Goal: Task Accomplishment & Management: Use online tool/utility

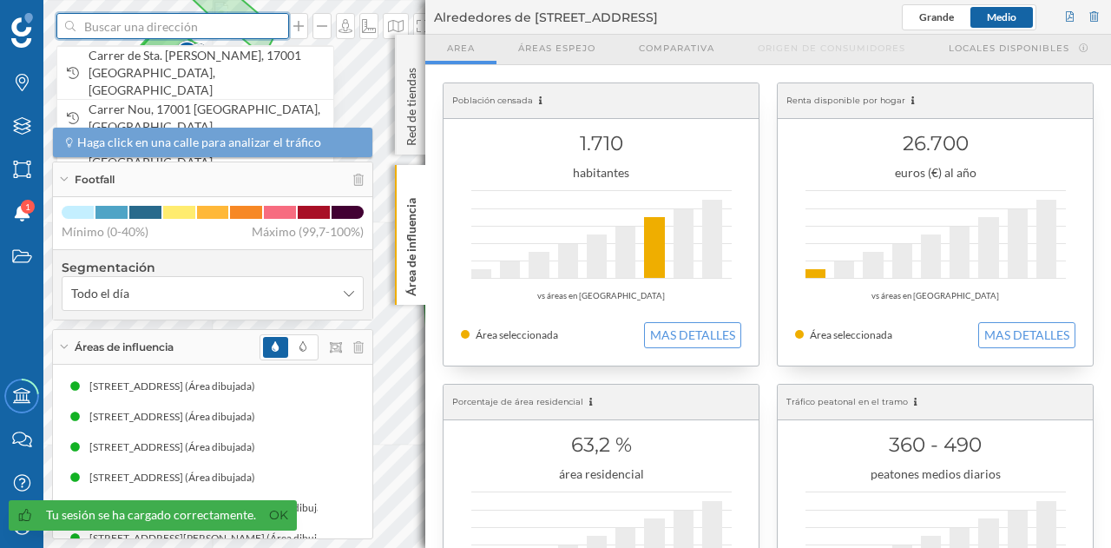
click at [168, 23] on input at bounding box center [173, 26] width 194 height 26
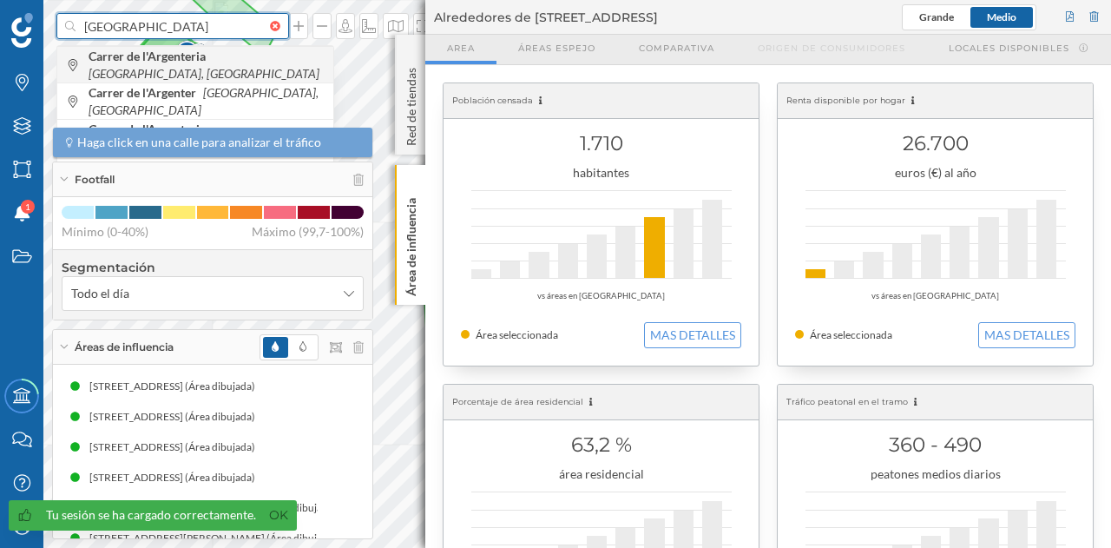
type input "[GEOGRAPHIC_DATA]"
click at [198, 63] on b "Carrer de l'Argenteria" at bounding box center [150, 56] width 122 height 15
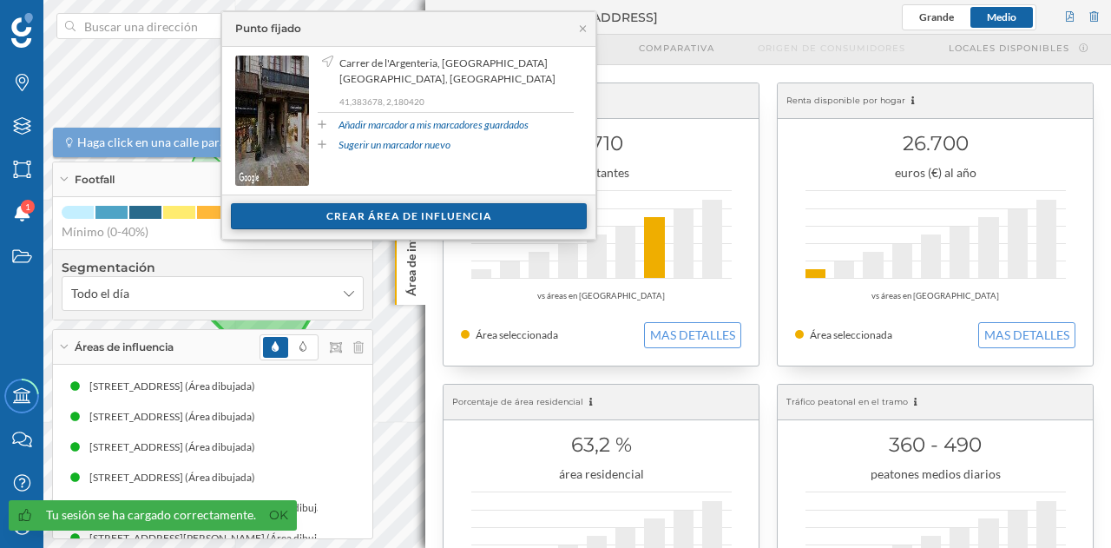
click at [484, 214] on div "Crear área de influencia" at bounding box center [409, 216] width 356 height 26
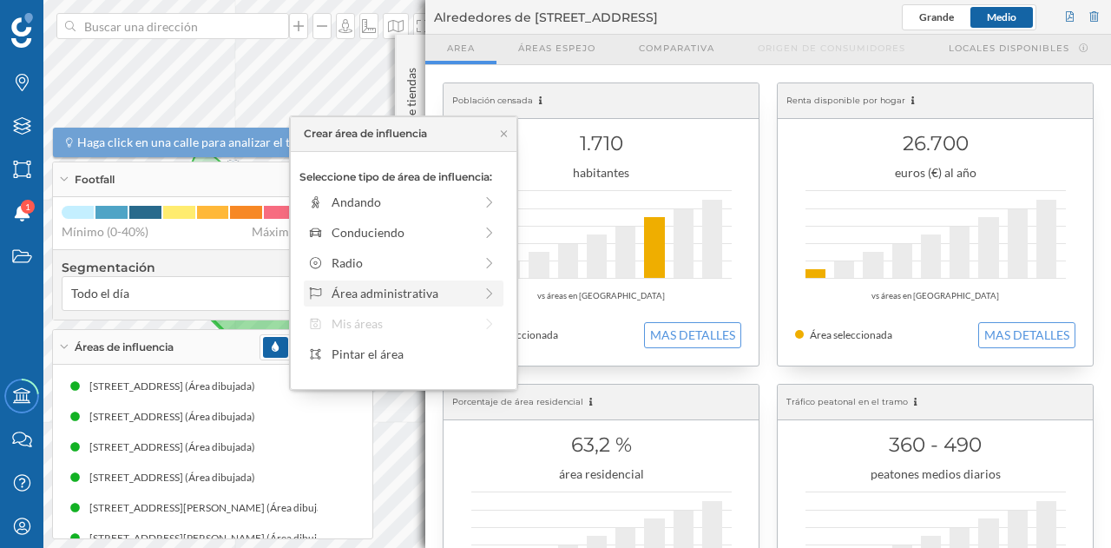
click at [491, 300] on div at bounding box center [490, 293] width 16 height 18
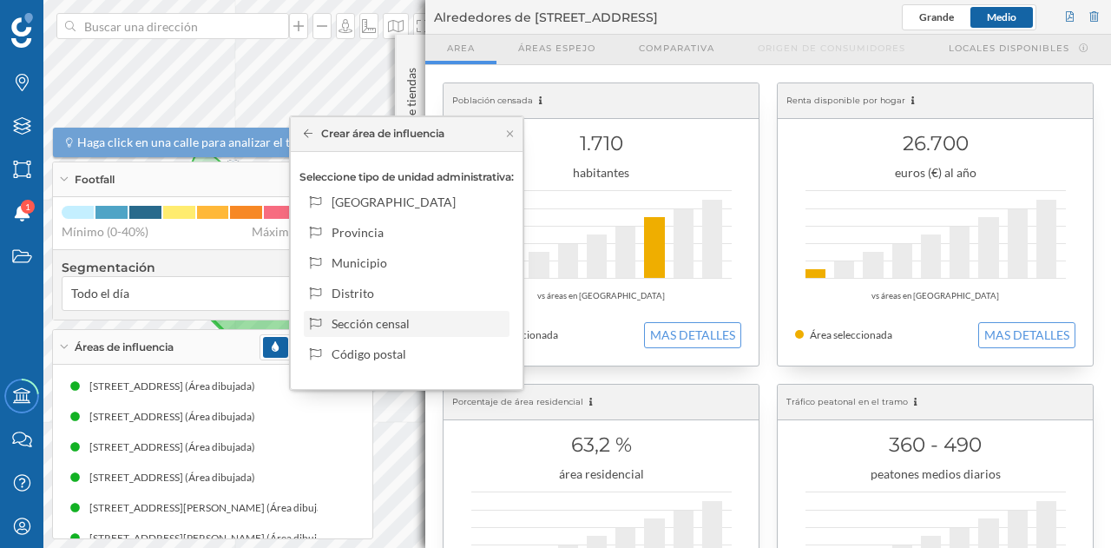
click at [392, 320] on div "Sección censal" at bounding box center [417, 323] width 171 height 18
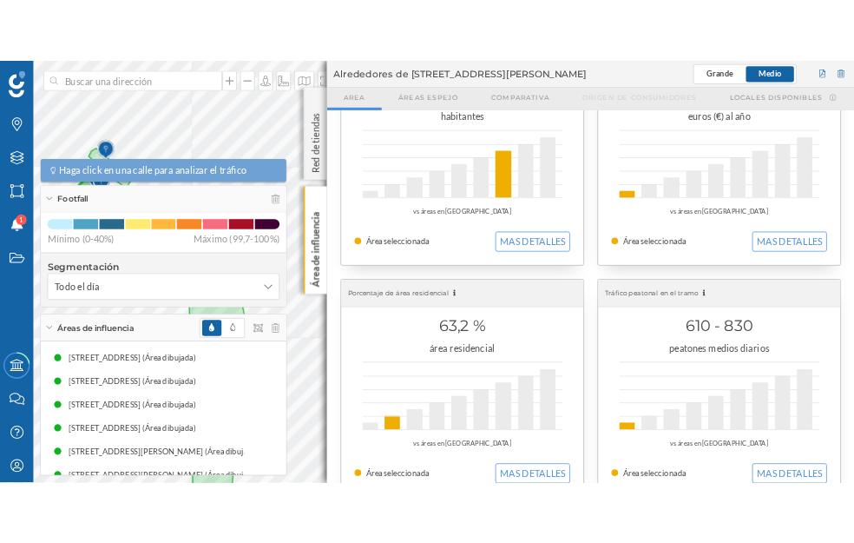
scroll to position [260, 0]
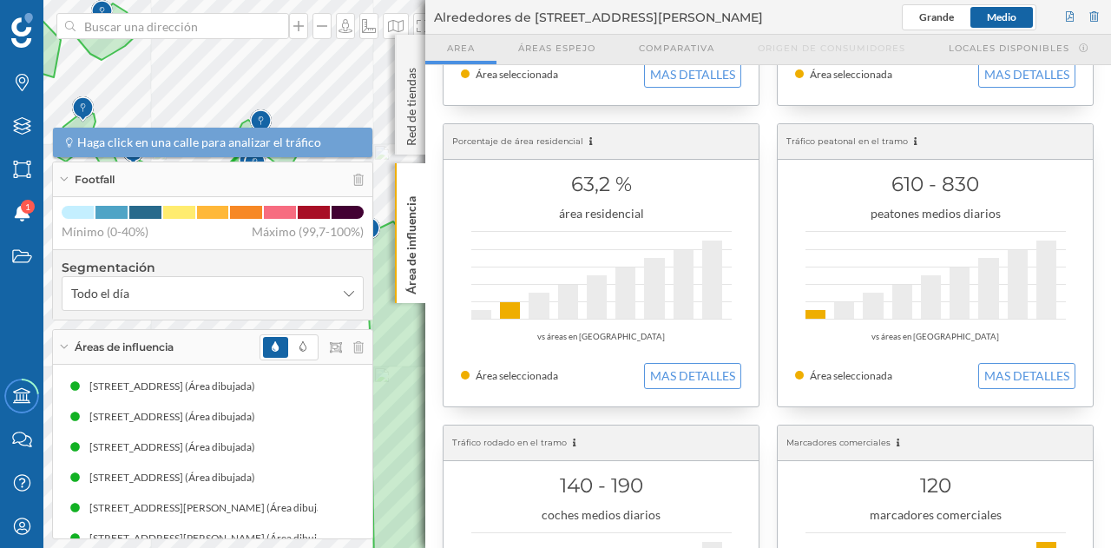
click at [516, 353] on div "Marcas Capas Áreas Notificaciones 1 Estados Academy Contacta con nosotros Centr…" at bounding box center [555, 274] width 1111 height 548
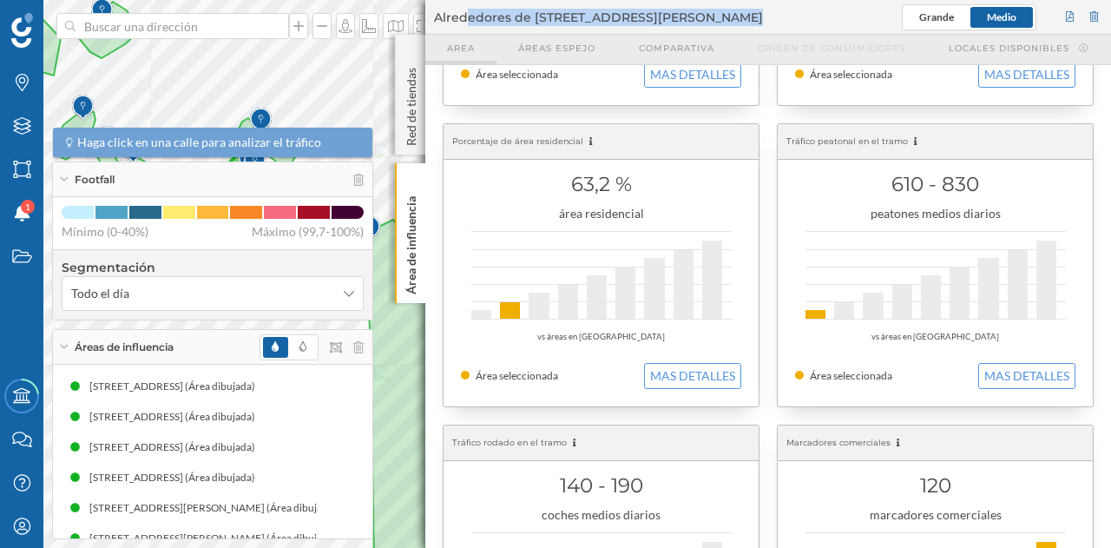
drag, startPoint x: 426, startPoint y: 28, endPoint x: 467, endPoint y: 35, distance: 41.4
click at [467, 35] on header "Alrededores de [STREET_ADDRESS][PERSON_NAME] [GEOGRAPHIC_DATA] Áreas espejo Com…" at bounding box center [768, 32] width 686 height 65
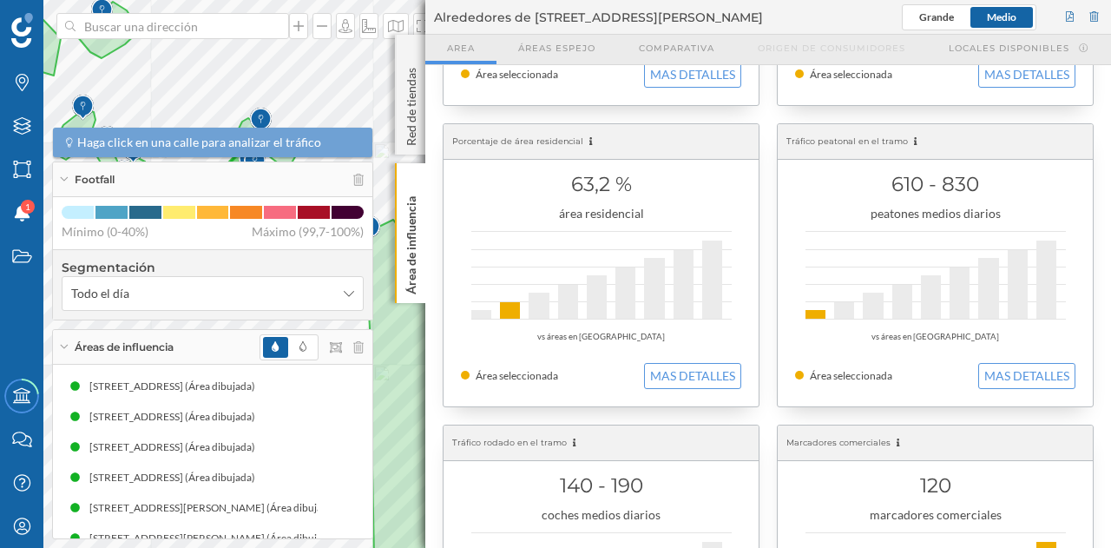
drag, startPoint x: 453, startPoint y: 335, endPoint x: 474, endPoint y: 335, distance: 20.8
click at [474, 335] on div "Población censada 1.710 habitantes vs áreas en [GEOGRAPHIC_DATA] Área seleccion…" at bounding box center [768, 265] width 686 height 921
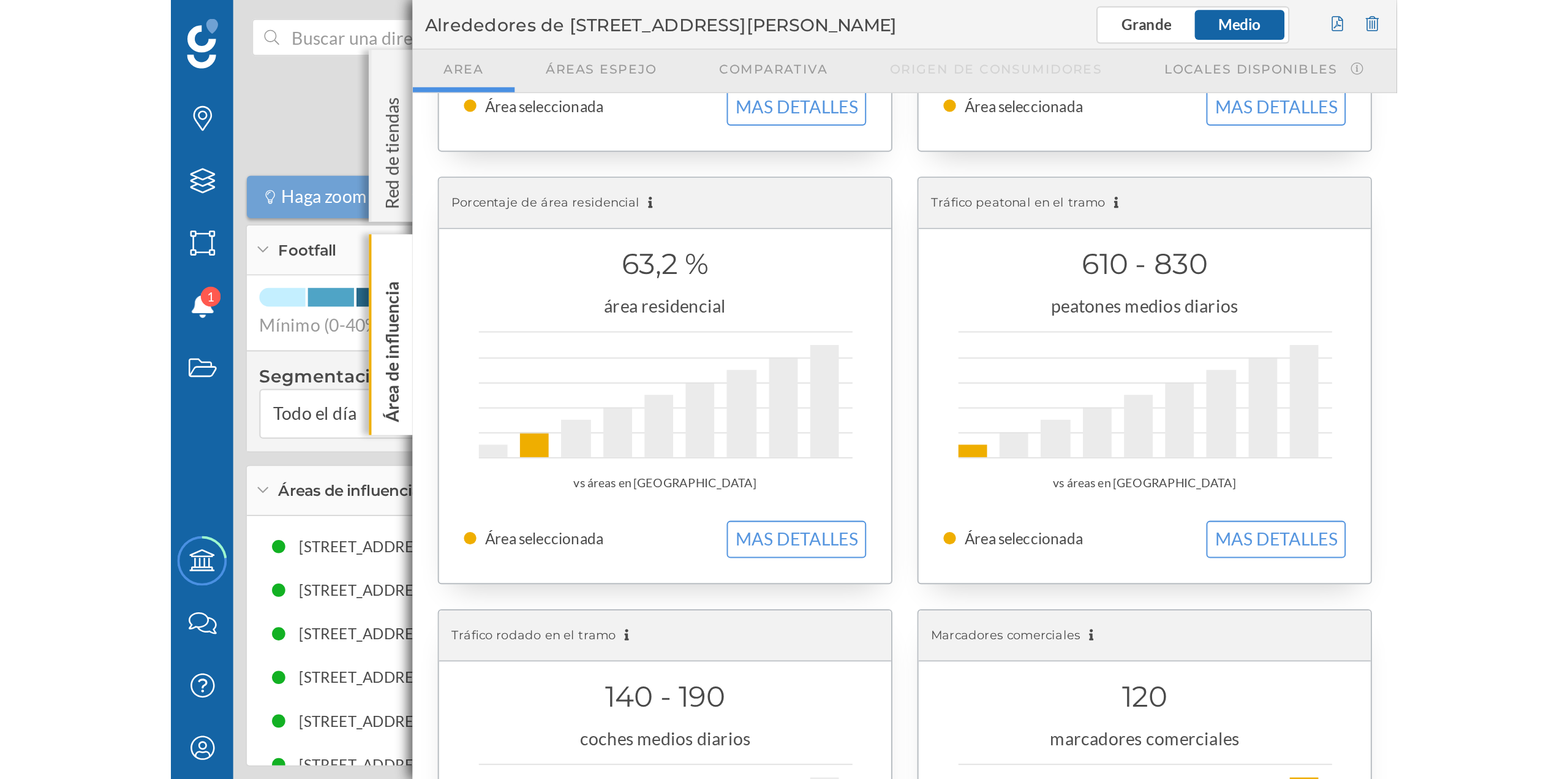
scroll to position [0, 0]
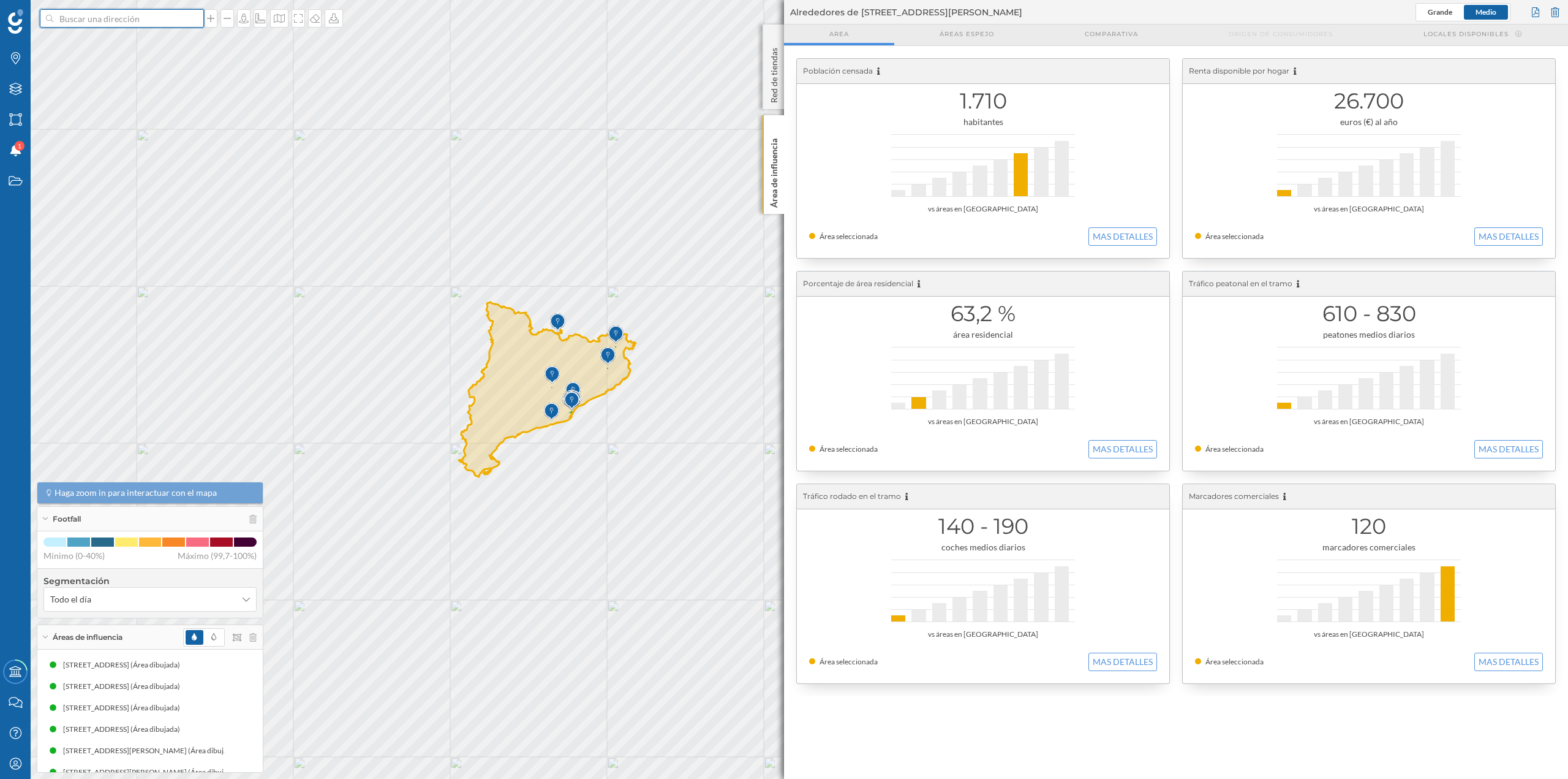
click at [80, 11] on input at bounding box center [122, 18] width 137 height 18
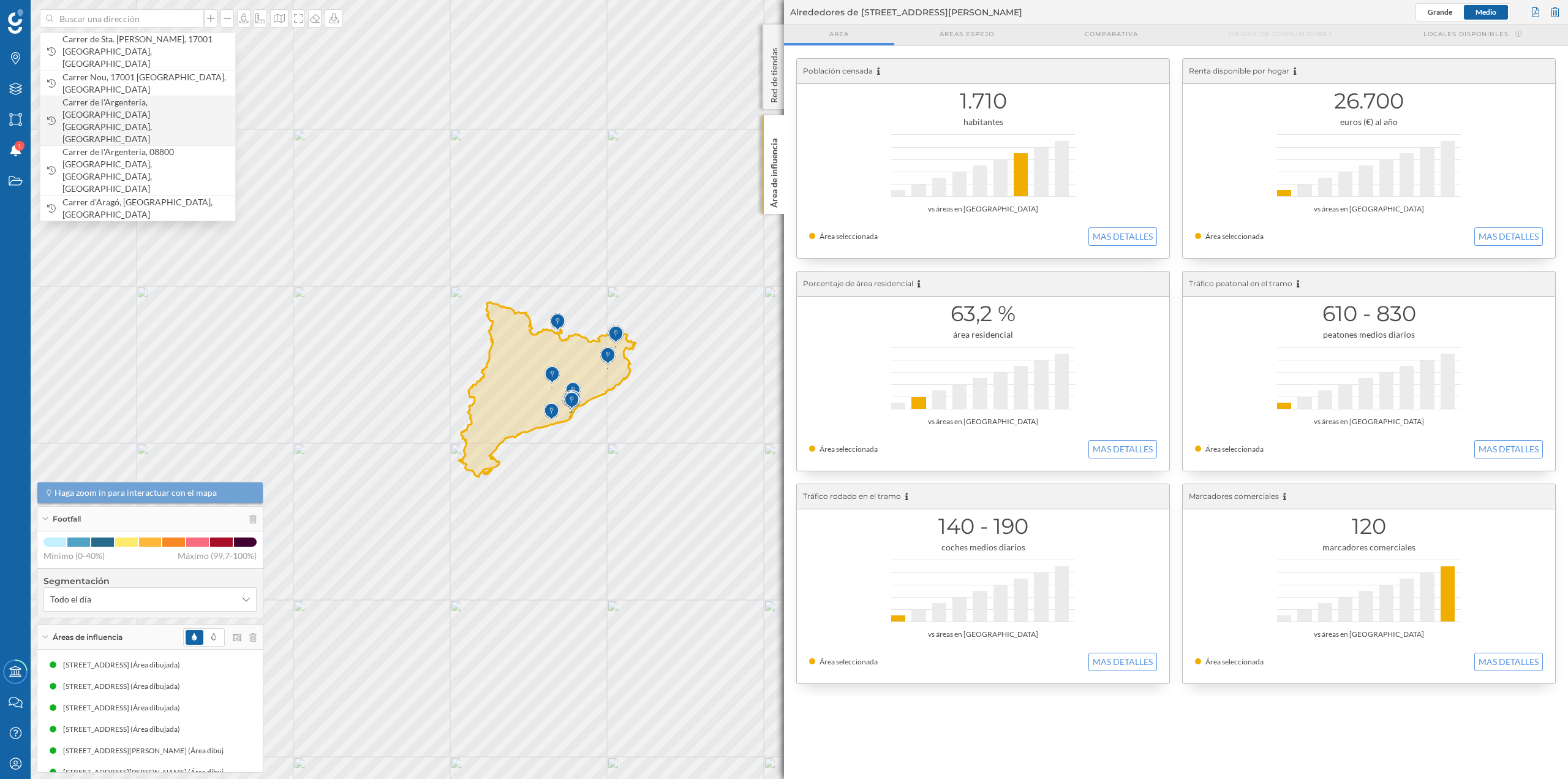
click at [159, 97] on span "Carrer de l'Argenteria, [GEOGRAPHIC_DATA] [GEOGRAPHIC_DATA], [GEOGRAPHIC_DATA]" at bounding box center [146, 120] width 166 height 49
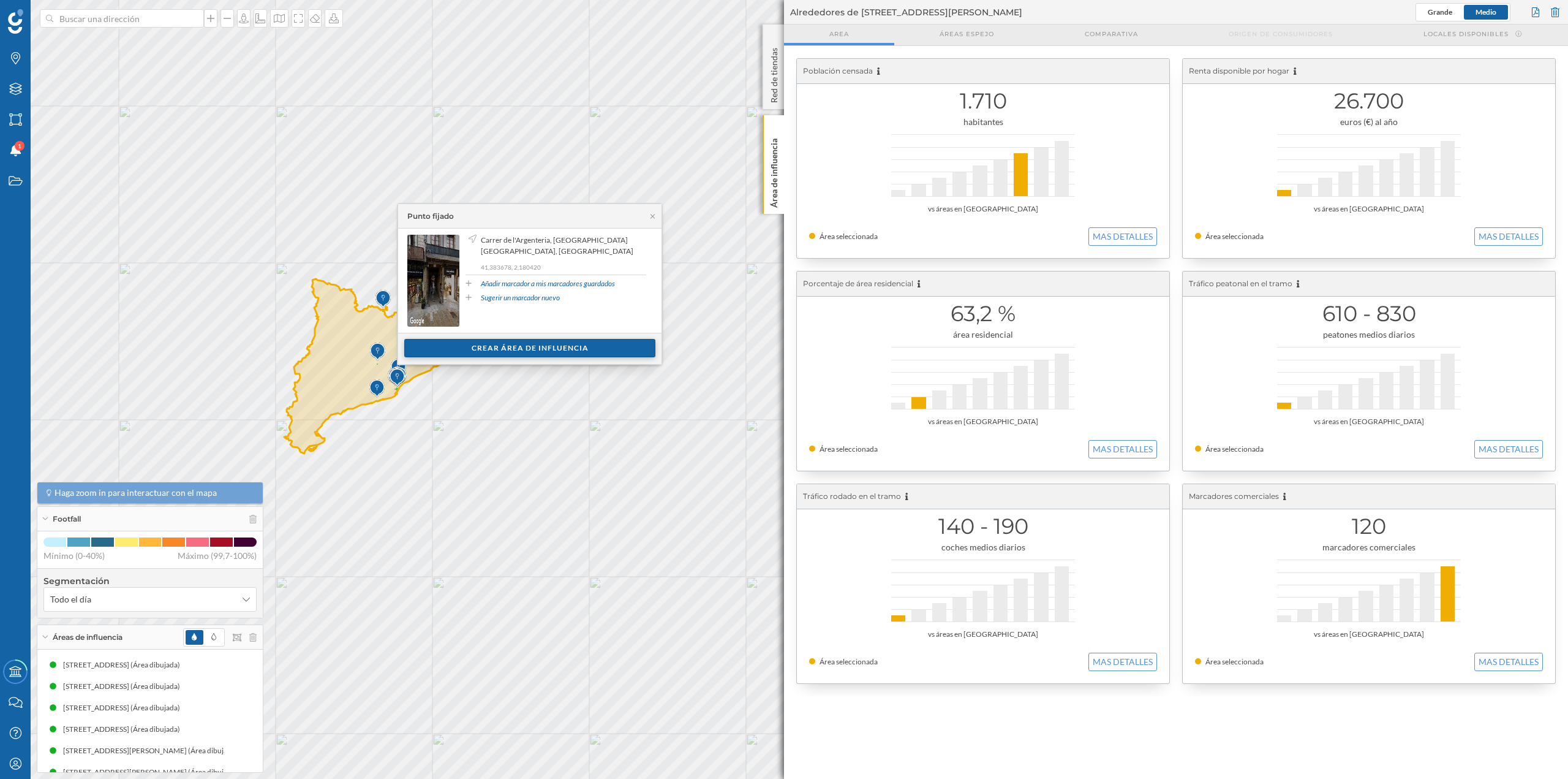
click at [545, 349] on div "Crear área de influencia" at bounding box center [530, 348] width 251 height 18
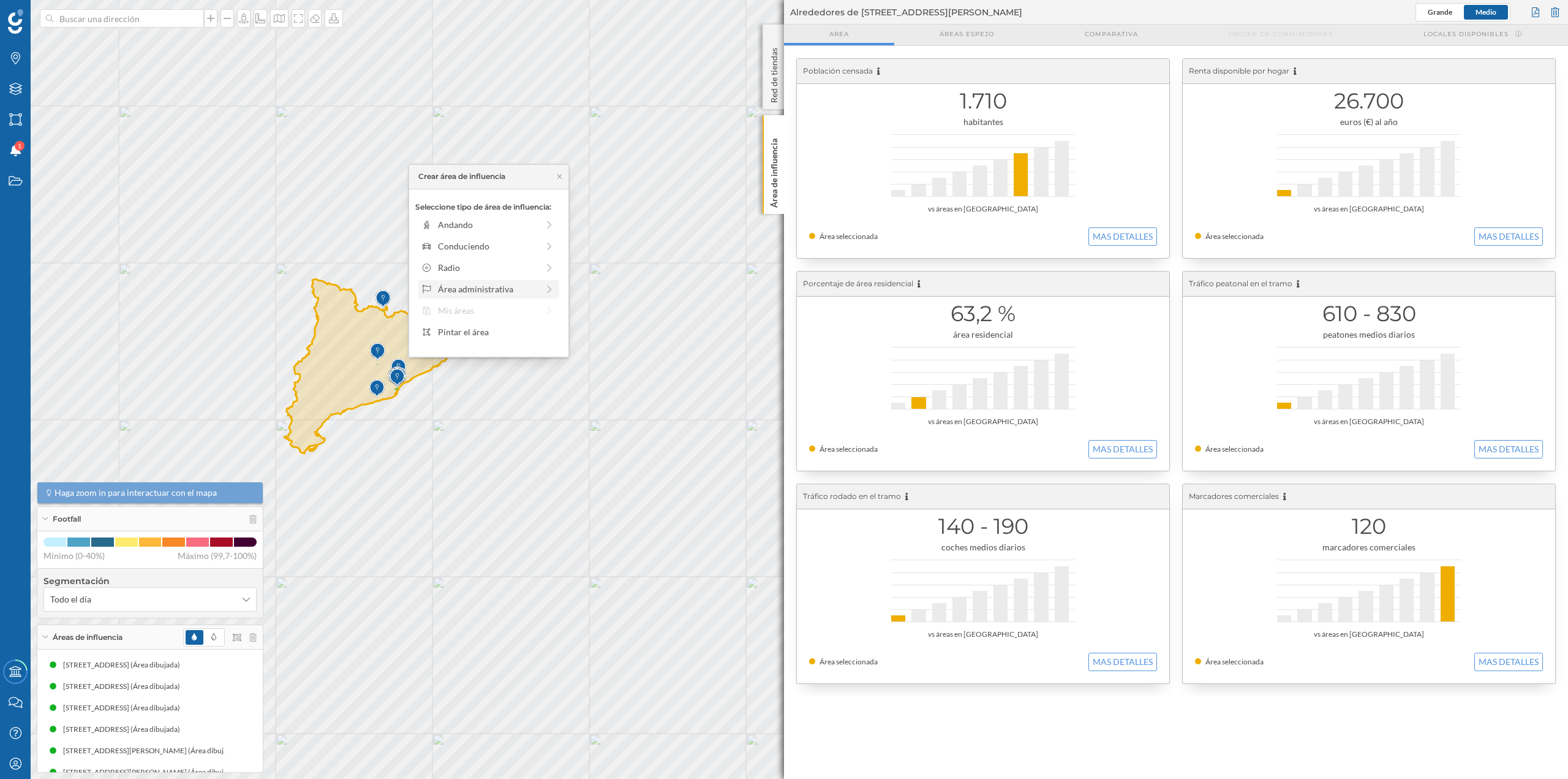
click at [523, 294] on div "Área administrativa" at bounding box center [488, 289] width 100 height 13
click at [486, 314] on div "Sección censal" at bounding box center [498, 310] width 121 height 13
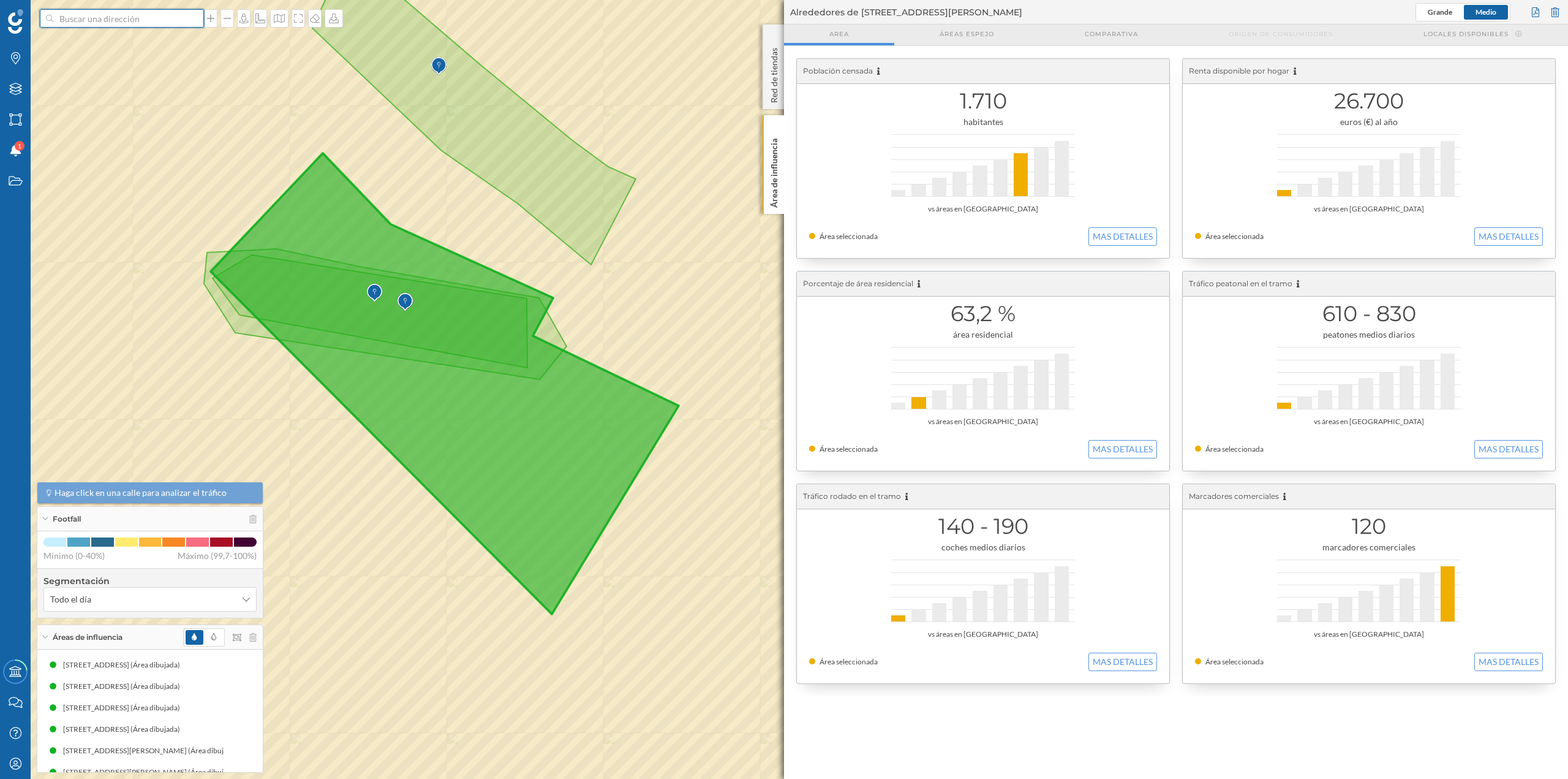
click at [90, 21] on input at bounding box center [122, 18] width 137 height 18
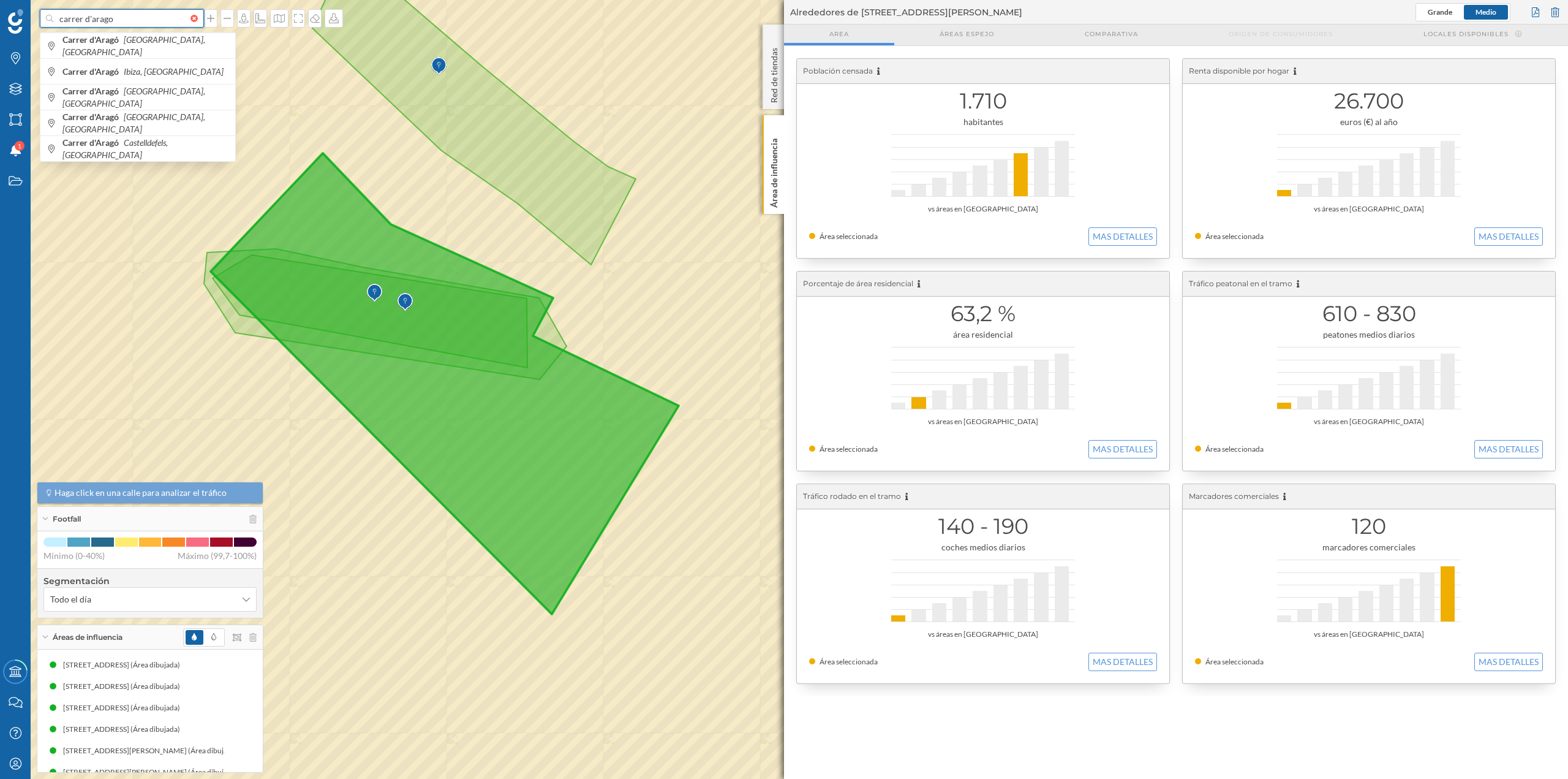
type input "carrer d'arago"
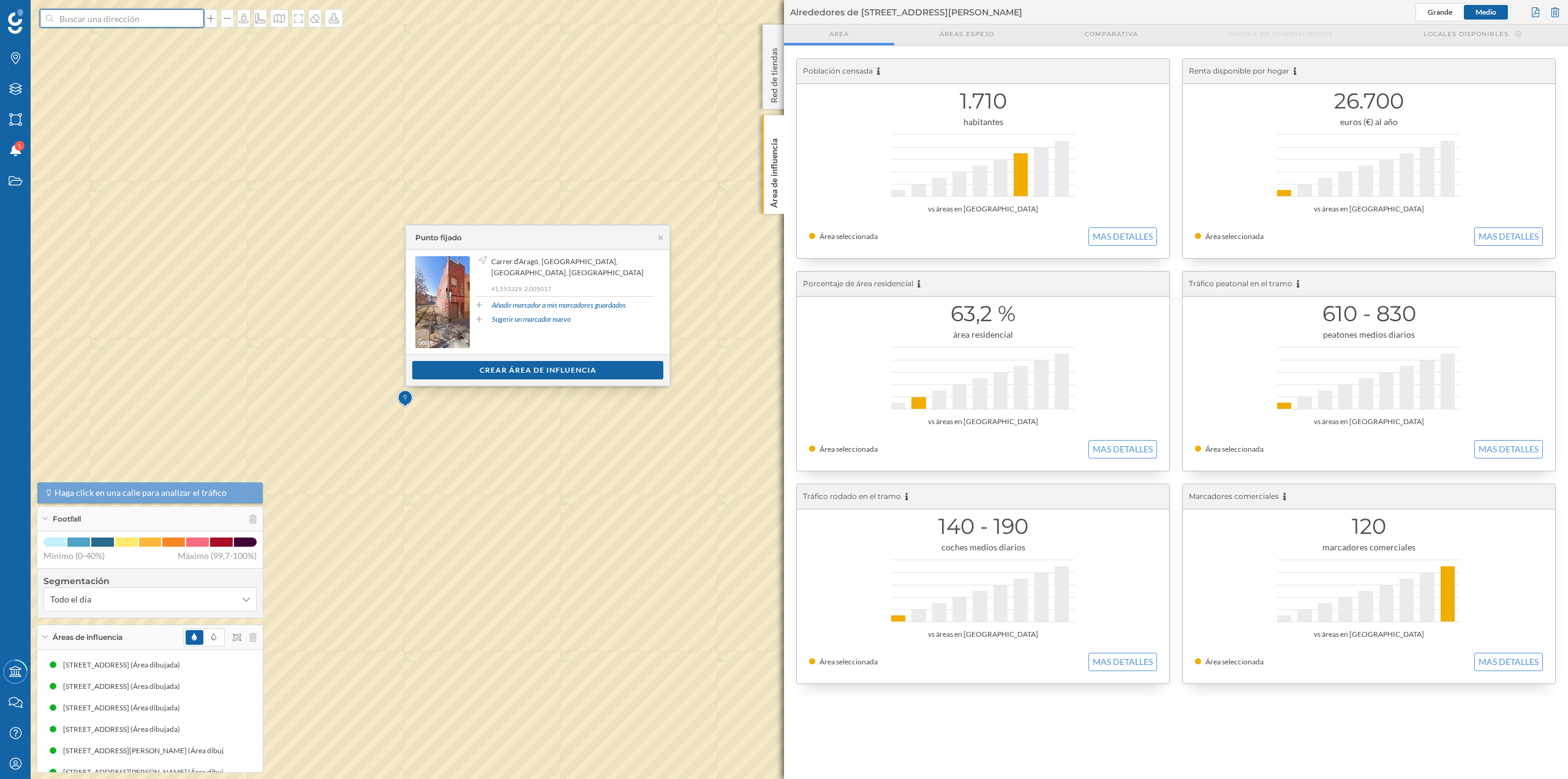
click at [139, 18] on input at bounding box center [122, 18] width 137 height 18
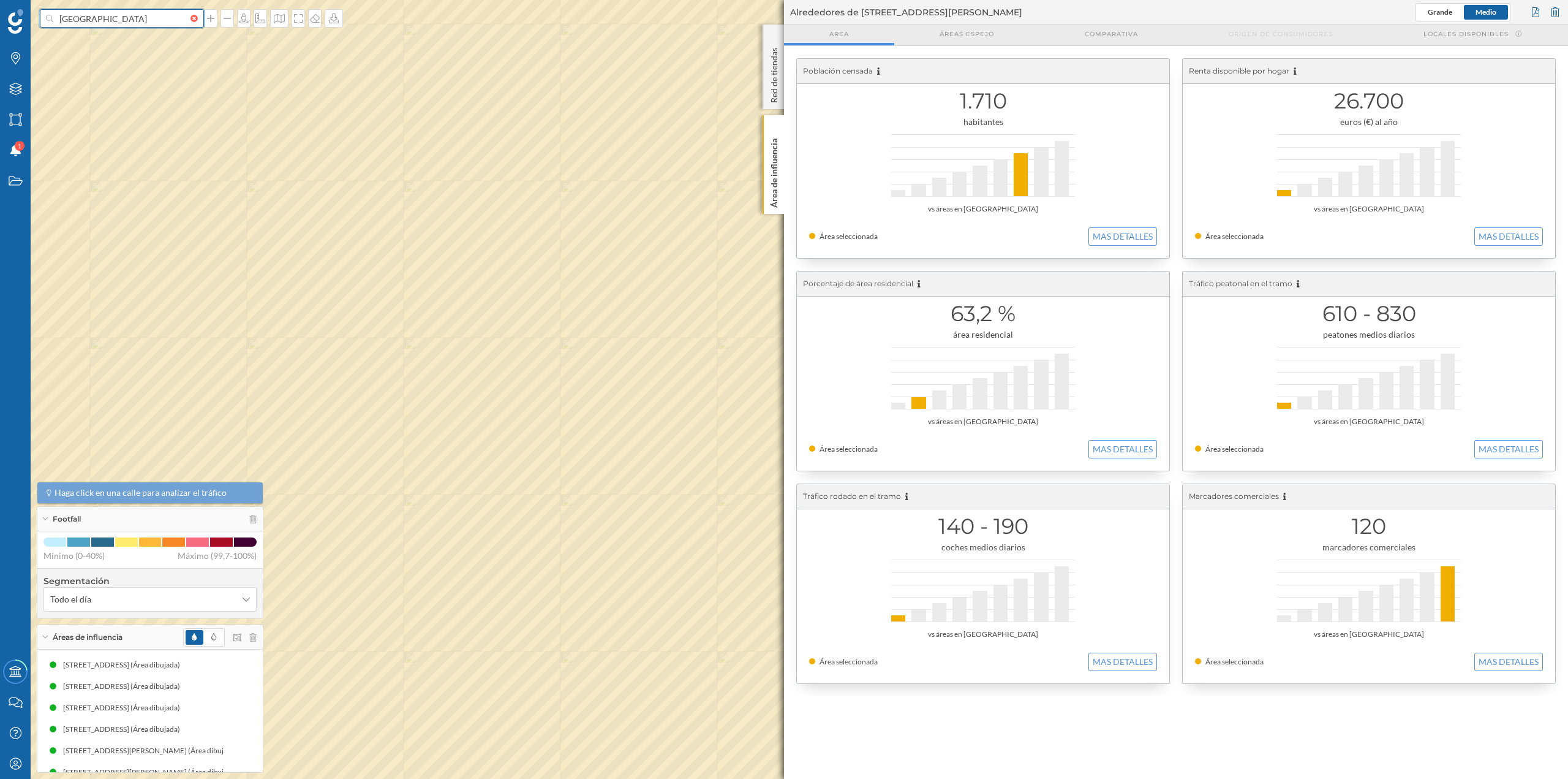
type input "[GEOGRAPHIC_DATA]"
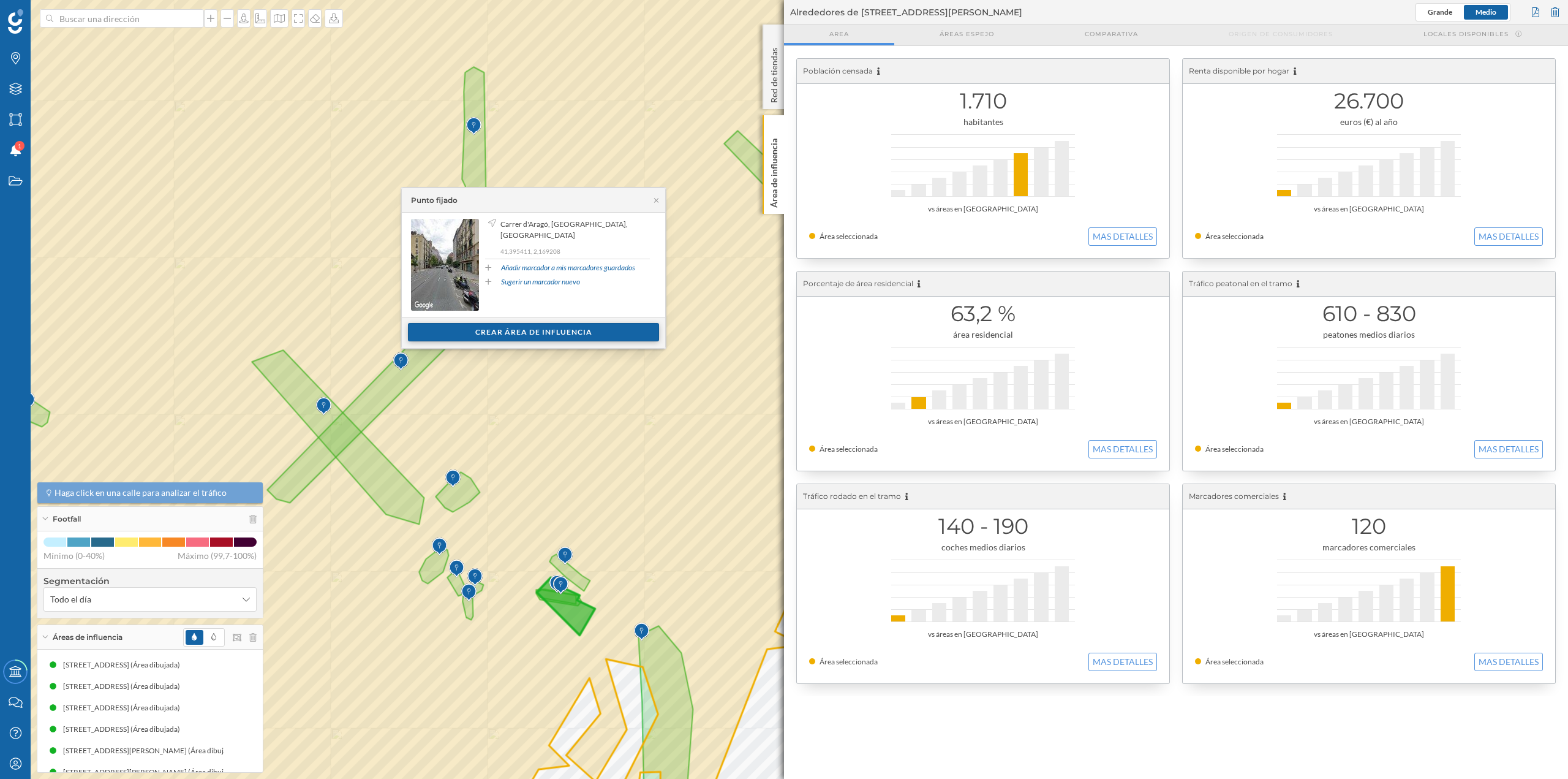
click at [599, 328] on div "Crear área de influencia" at bounding box center [533, 332] width 251 height 18
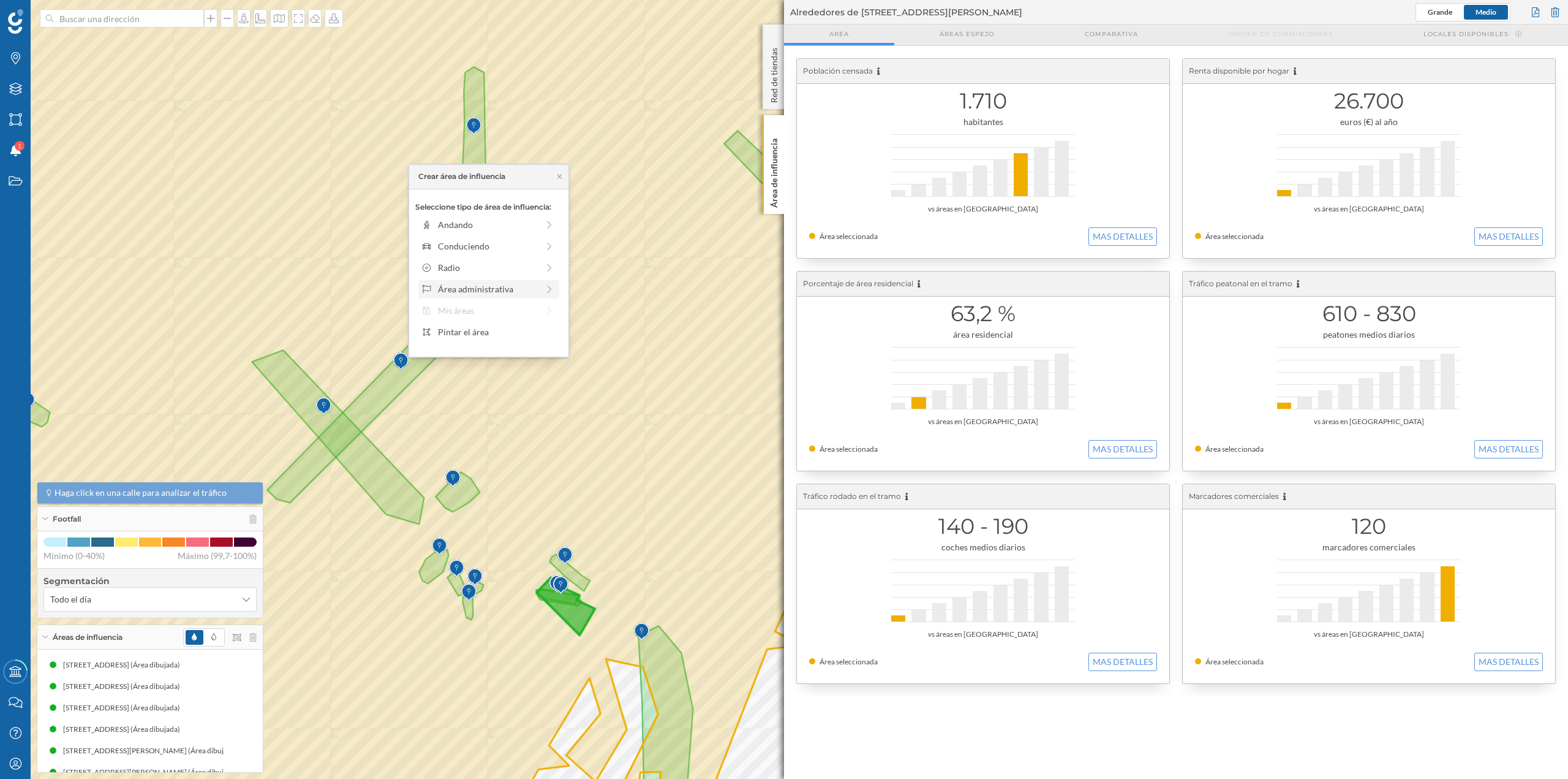
click at [511, 290] on div "Área administrativa" at bounding box center [488, 289] width 100 height 13
click at [495, 311] on div "Sección censal" at bounding box center [498, 310] width 121 height 13
